Goal: Information Seeking & Learning: Understand process/instructions

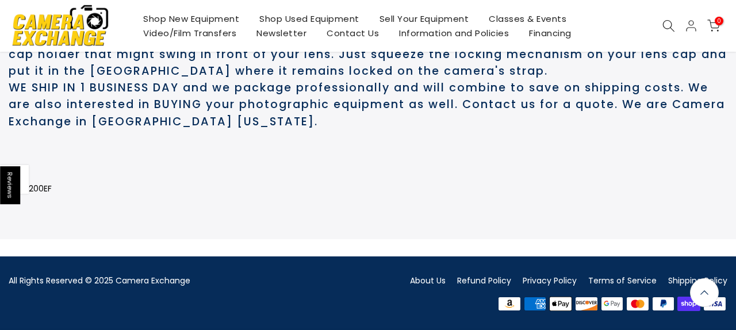
scroll to position [733, 0]
click at [678, 282] on link "Shipping Policy" at bounding box center [697, 281] width 59 height 12
click at [429, 281] on link "About Us" at bounding box center [428, 281] width 36 height 12
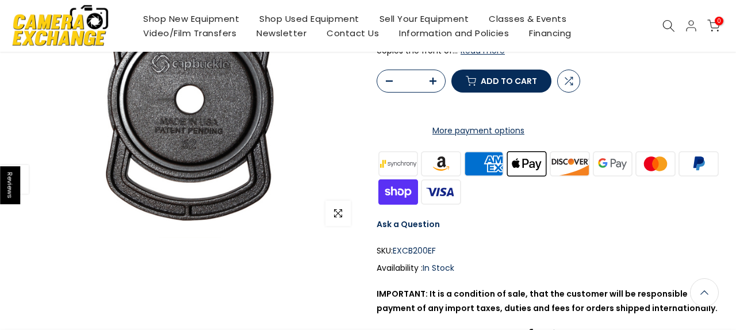
scroll to position [0, 0]
